Goal: Task Accomplishment & Management: Manage account settings

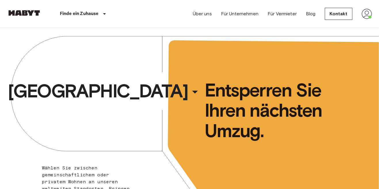
click at [368, 16] on img at bounding box center [367, 14] width 10 height 10
click at [270, 32] on div at bounding box center [189, 94] width 379 height 189
click at [366, 14] on img at bounding box center [367, 14] width 10 height 10
click at [341, 23] on li "Profile" at bounding box center [346, 24] width 58 height 10
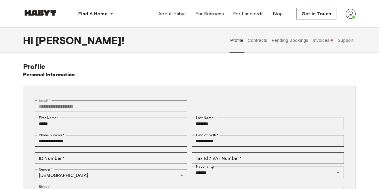
click at [318, 41] on button "Invoices" at bounding box center [323, 40] width 22 height 25
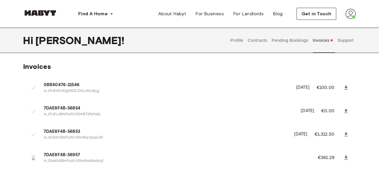
click at [82, 155] on span "7DAE8F4B-56957" at bounding box center [174, 155] width 260 height 7
click at [350, 159] on link at bounding box center [346, 158] width 10 height 10
click at [347, 159] on icon at bounding box center [346, 157] width 3 height 4
click at [296, 42] on button "Pending Bookings" at bounding box center [290, 40] width 38 height 25
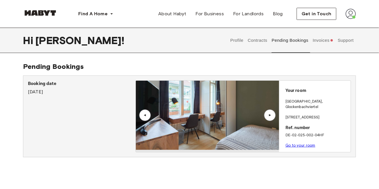
click at [261, 37] on button "Contracts" at bounding box center [257, 40] width 21 height 25
